Goal: Task Accomplishment & Management: Manage account settings

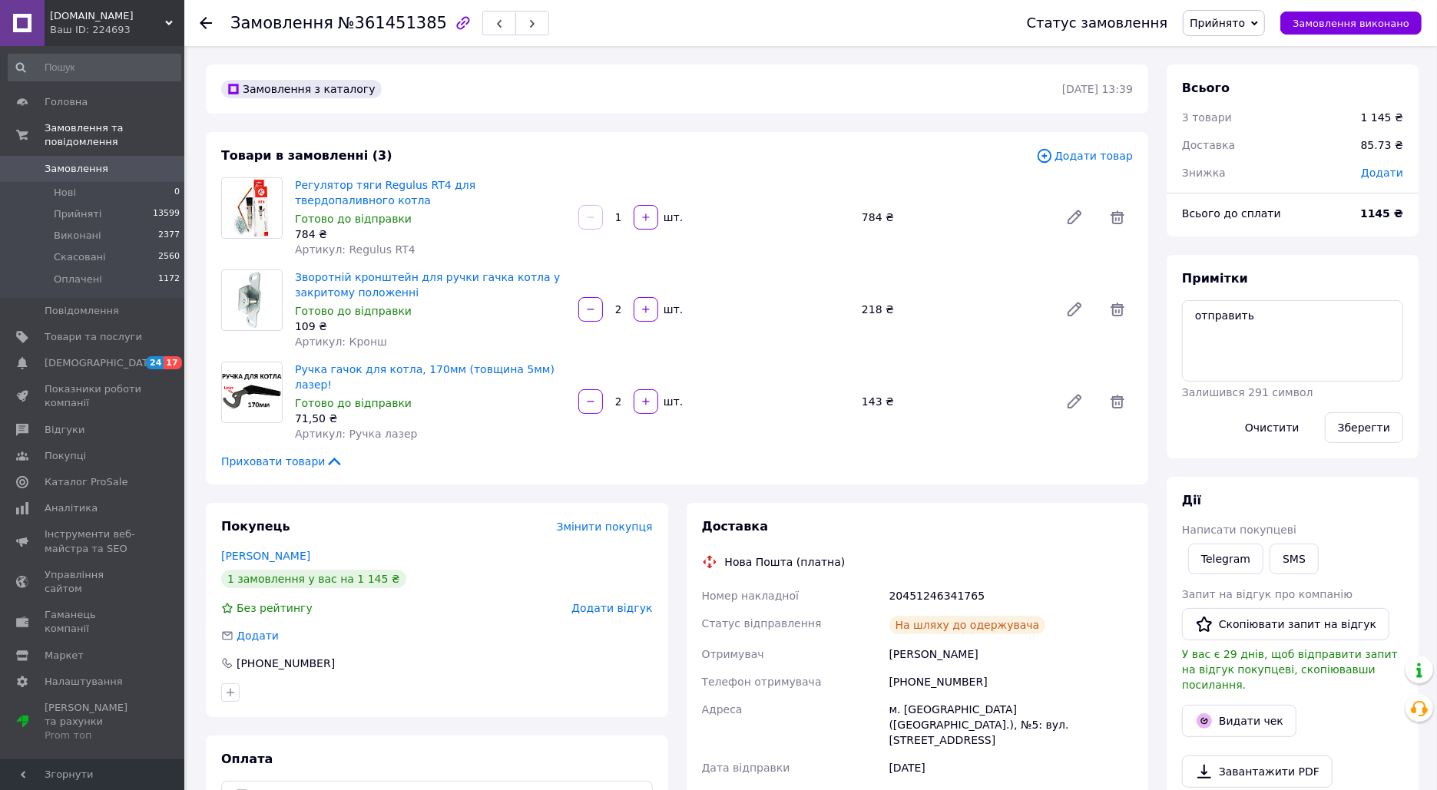
scroll to position [538, 0]
